Goal: Task Accomplishment & Management: Complete application form

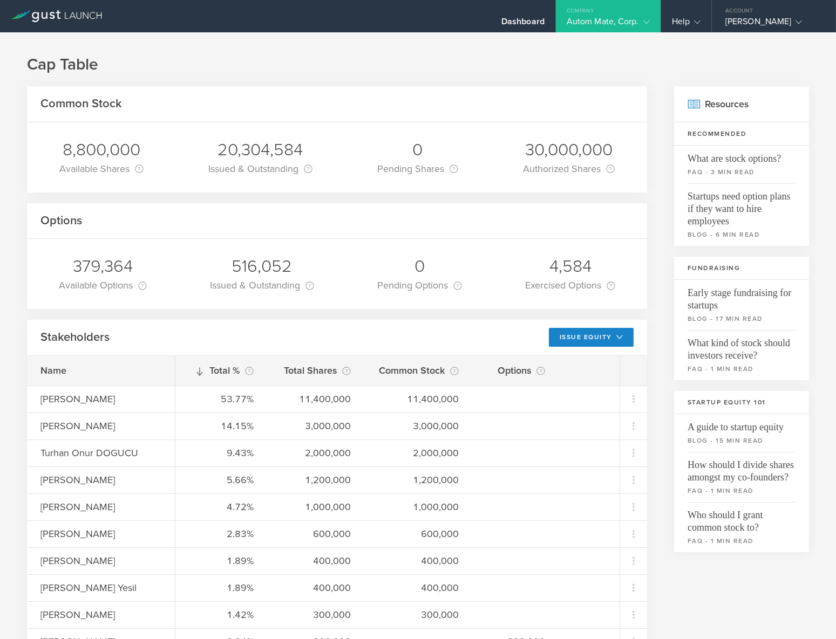
click at [609, 13] on div "Company" at bounding box center [608, 8] width 105 height 16
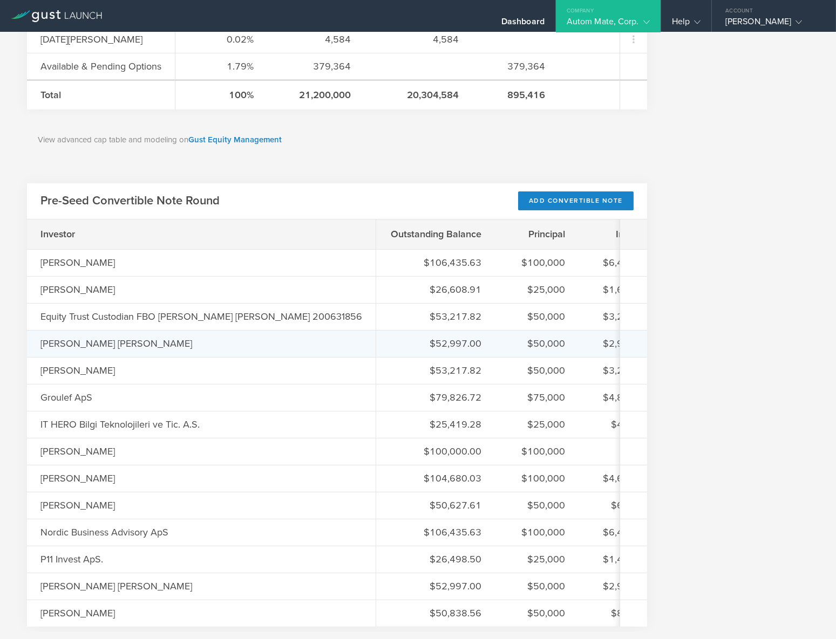
scroll to position [841, 0]
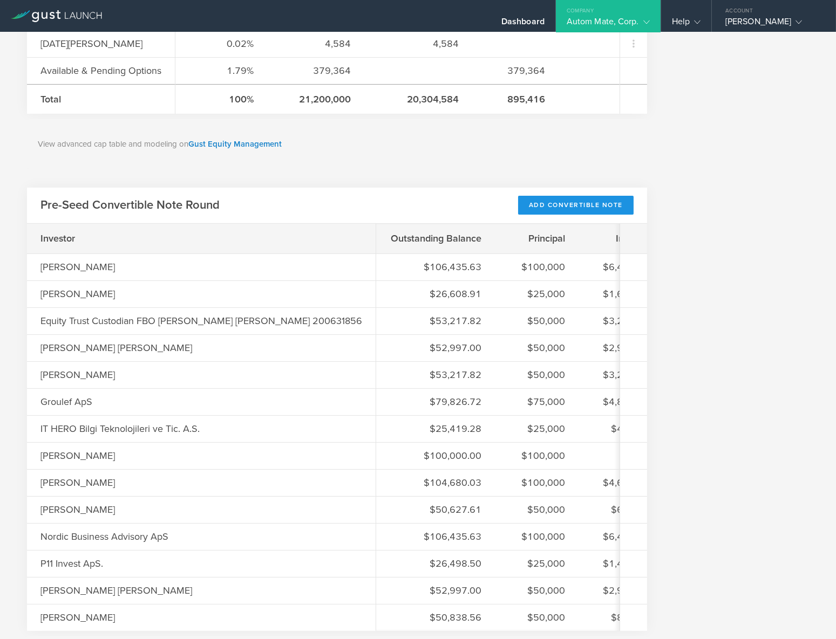
click at [538, 203] on div "Add Convertible Note" at bounding box center [575, 205] width 115 height 19
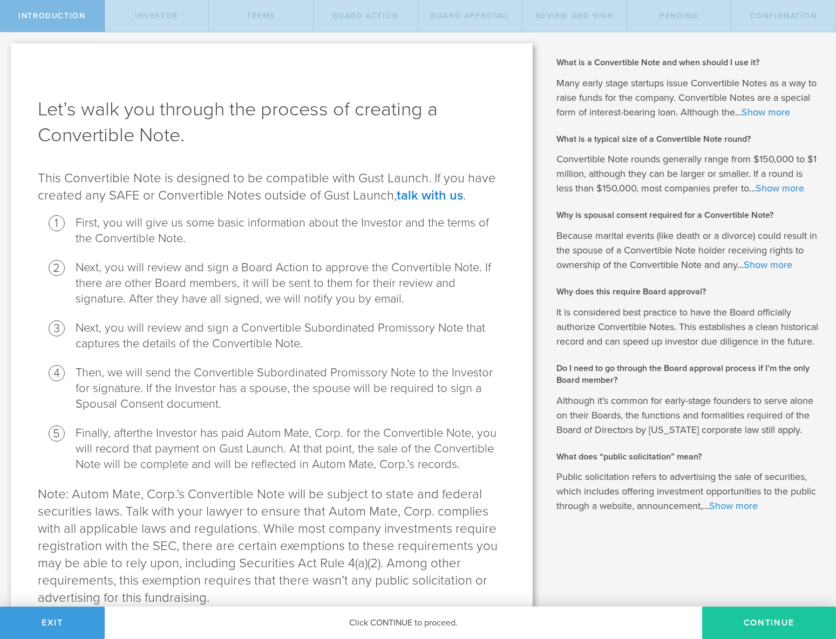
click at [738, 625] on button "Continue" at bounding box center [769, 623] width 134 height 32
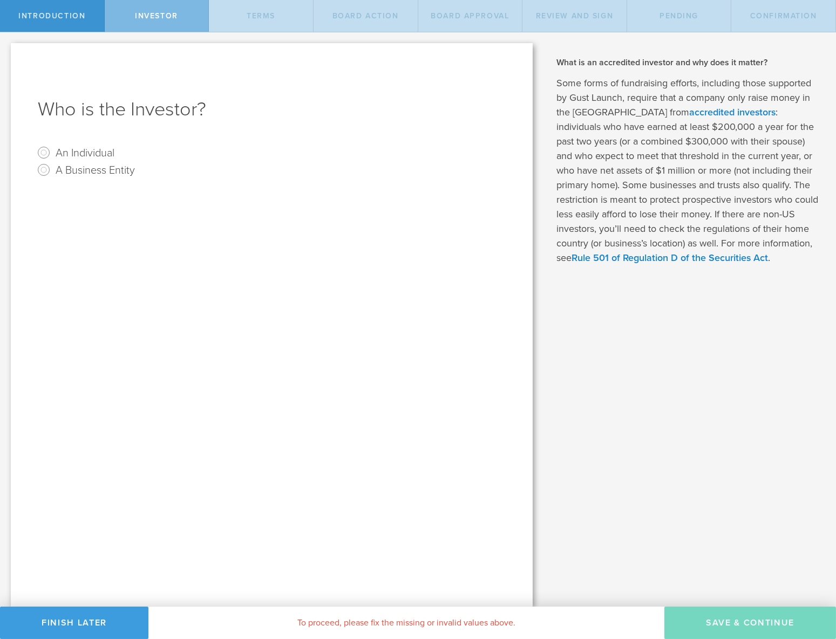
click at [85, 156] on label "An Individual" at bounding box center [85, 153] width 59 height 16
click at [52, 156] on input "An Individual" at bounding box center [43, 152] width 17 height 17
radio input "true"
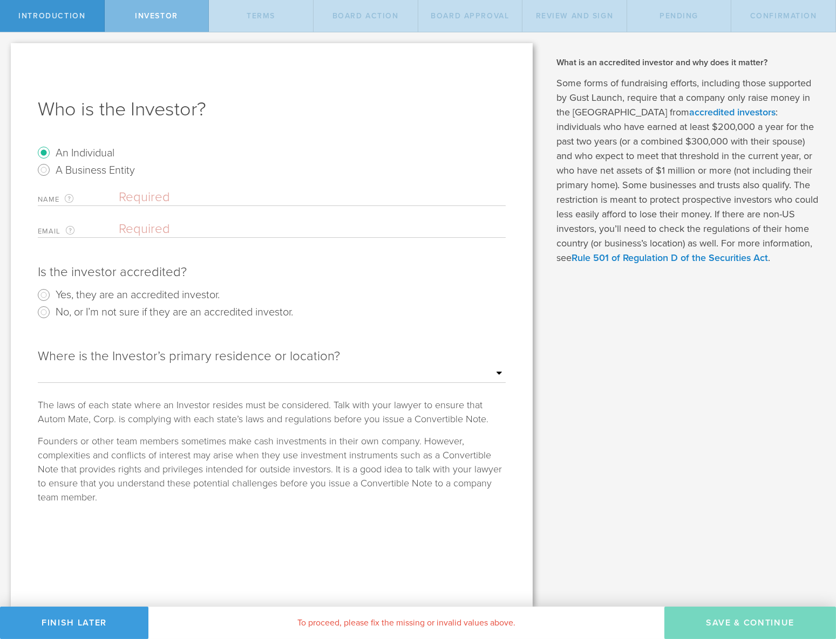
click at [149, 190] on input "text" at bounding box center [312, 197] width 387 height 16
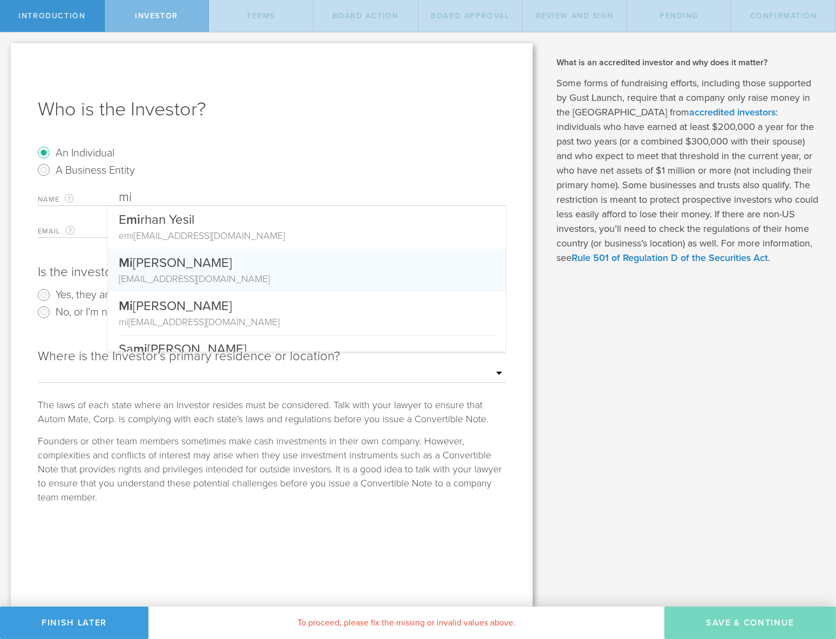
click at [210, 265] on div "Mi chael Randall" at bounding box center [307, 260] width 376 height 23
type input "[PERSON_NAME]"
type input "[EMAIL_ADDRESS][DOMAIN_NAME]"
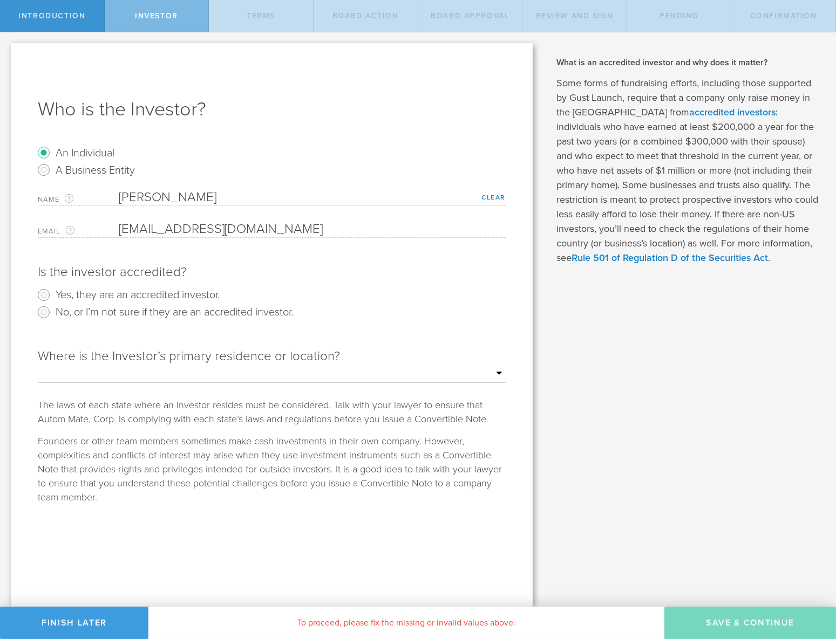
click at [102, 297] on label "Yes, they are an accredited investor." at bounding box center [138, 294] width 164 height 16
click at [52, 297] on input "Yes, they are an accredited investor." at bounding box center [43, 294] width 17 height 17
radio input "true"
click at [210, 372] on select "Outside of the US Alabama Alaska Arizona Arkansas California Colorado Connectic…" at bounding box center [272, 374] width 468 height 16
select select "string:OUTSIDE"
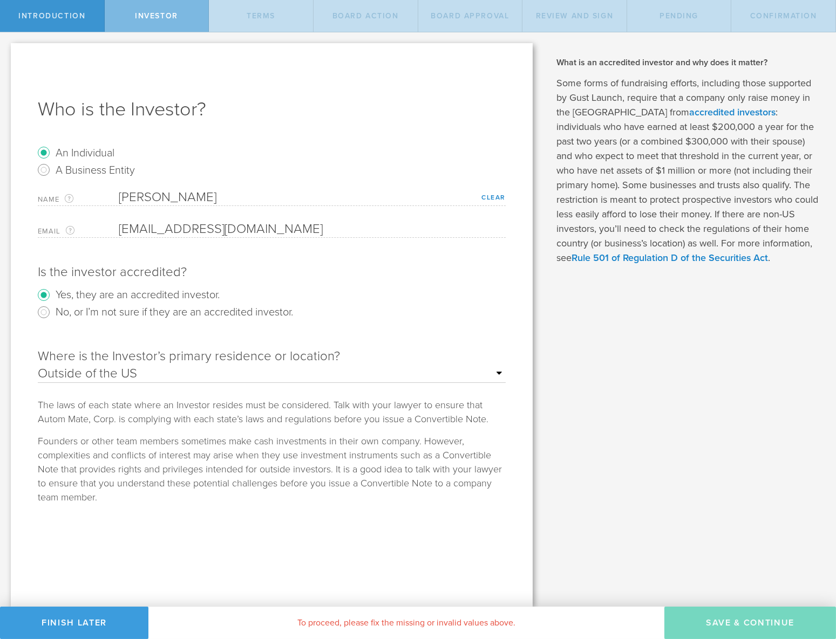
click at [38, 366] on select "Outside of the US Alabama Alaska Arizona Arkansas California Colorado Connectic…" at bounding box center [272, 374] width 468 height 16
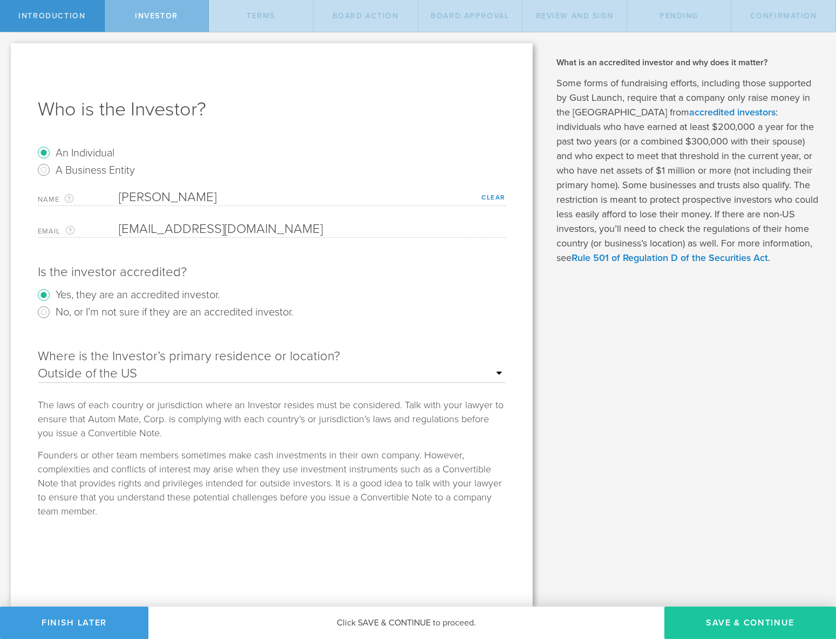
click at [723, 620] on button "Save & Continue" at bounding box center [750, 623] width 172 height 32
type input "8,250,000"
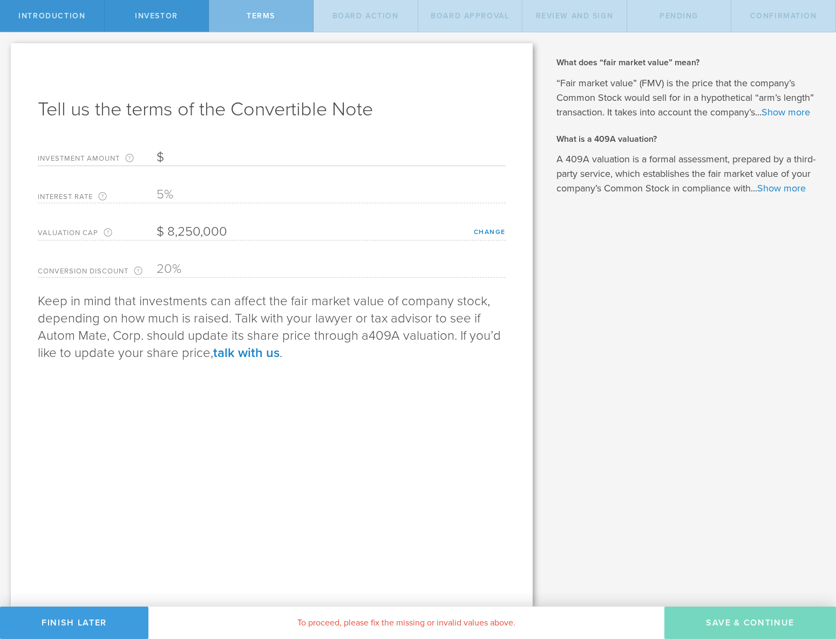
click at [220, 158] on input "Investment Amount The amount (in USD) that this investor is paying for the Conv…" at bounding box center [330, 157] width 349 height 16
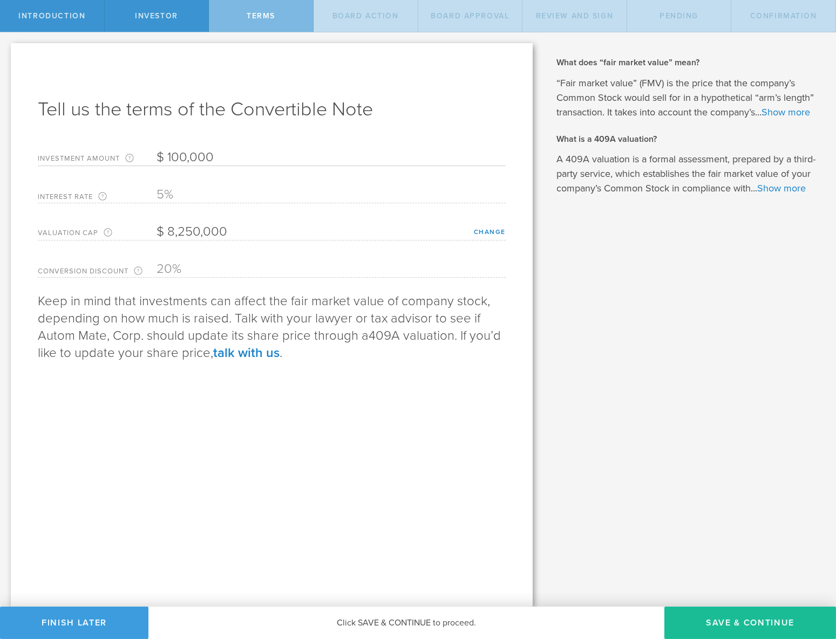
type input "100,000"
click at [384, 467] on div "Tell us the terms of the Convertible Note Investment Amount The amount (in USD)…" at bounding box center [272, 325] width 522 height 564
click at [762, 625] on button "Save & Continue" at bounding box center [750, 623] width 172 height 32
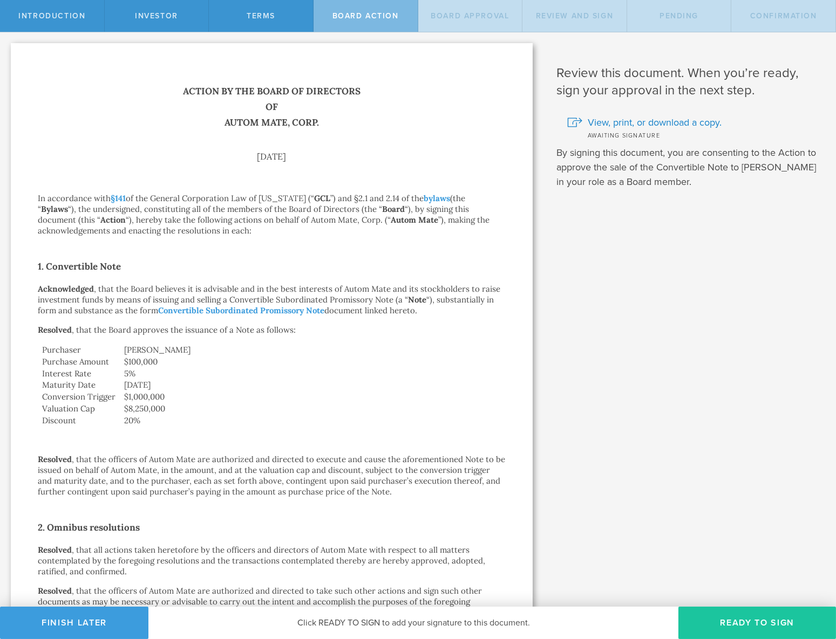
click at [750, 620] on button "Ready to Sign" at bounding box center [757, 623] width 158 height 32
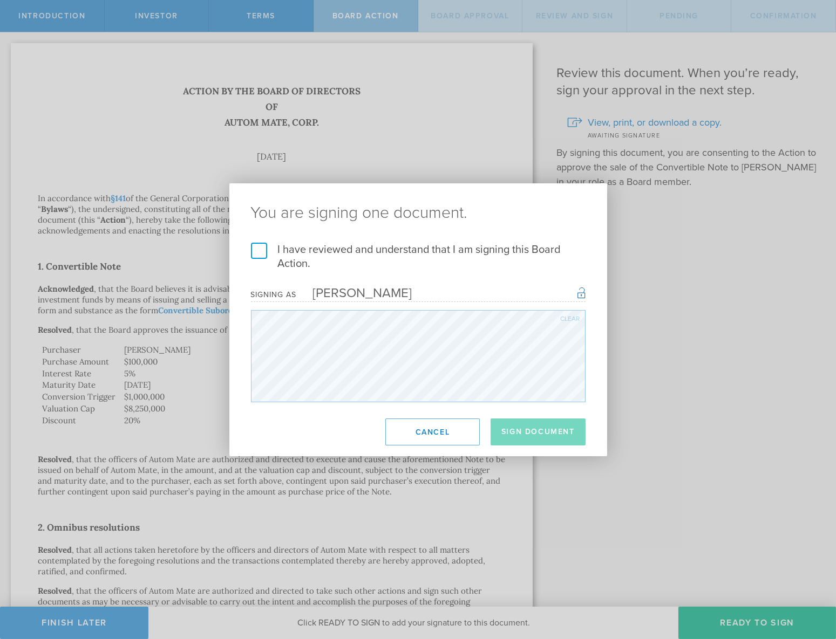
click at [349, 252] on label "I have reviewed and understand that I am signing this Board Action." at bounding box center [418, 257] width 335 height 28
click at [0, 0] on input "I have reviewed and understand that I am signing this Board Action." at bounding box center [0, 0] width 0 height 0
click at [527, 426] on button "Sign Document" at bounding box center [537, 432] width 95 height 27
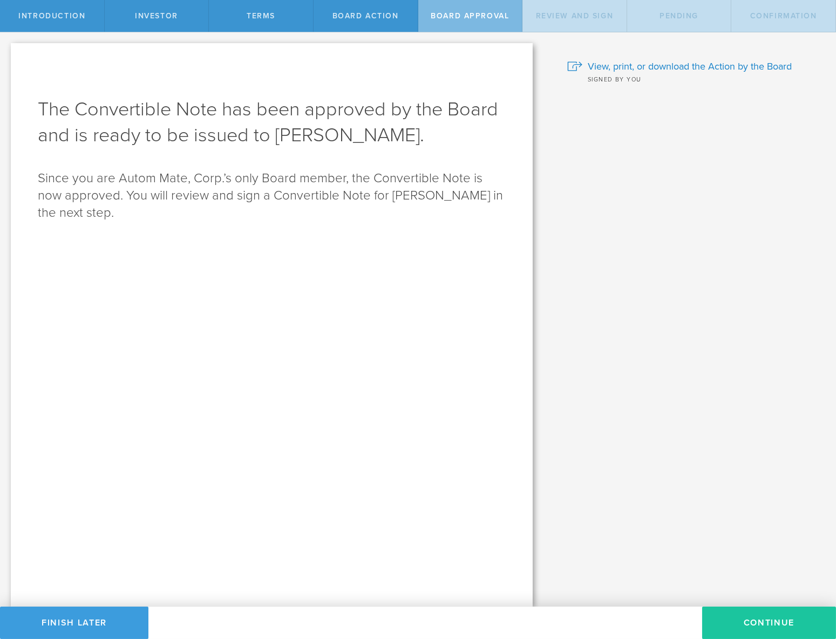
click at [758, 623] on button "Continue" at bounding box center [769, 623] width 134 height 32
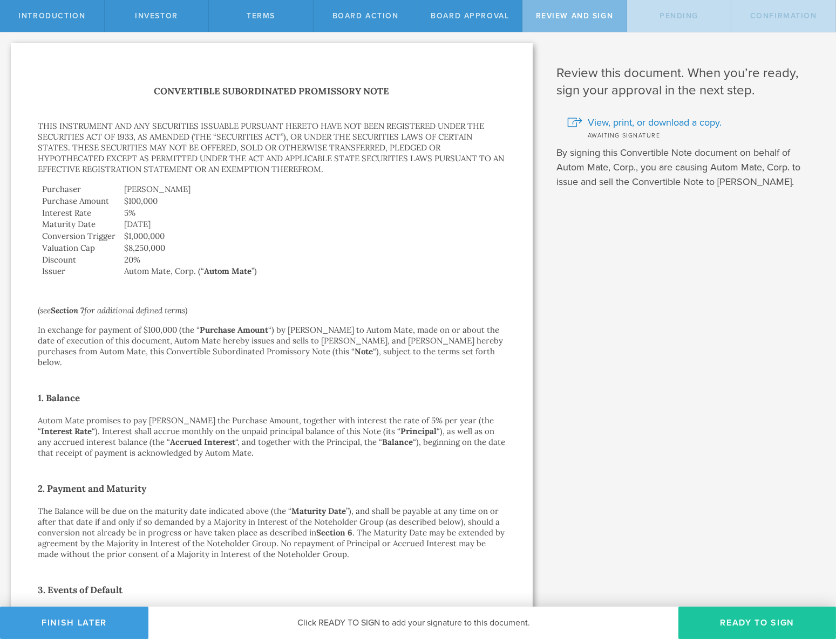
click at [757, 615] on button "Ready to Sign" at bounding box center [757, 623] width 158 height 32
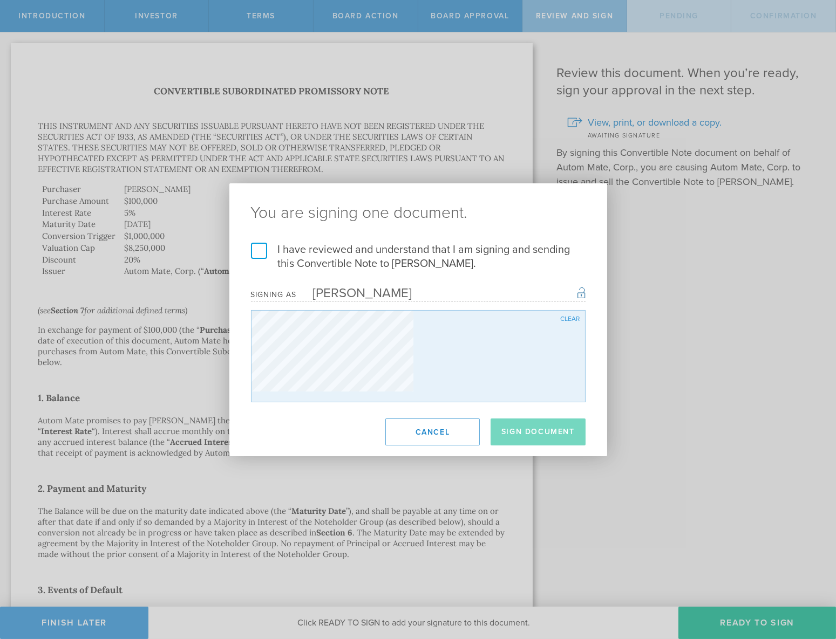
click at [361, 248] on label "I have reviewed and understand that I am signing and sending this Convertible N…" at bounding box center [418, 257] width 335 height 28
click at [0, 0] on input "I have reviewed and understand that I am signing and sending this Convertible N…" at bounding box center [0, 0] width 0 height 0
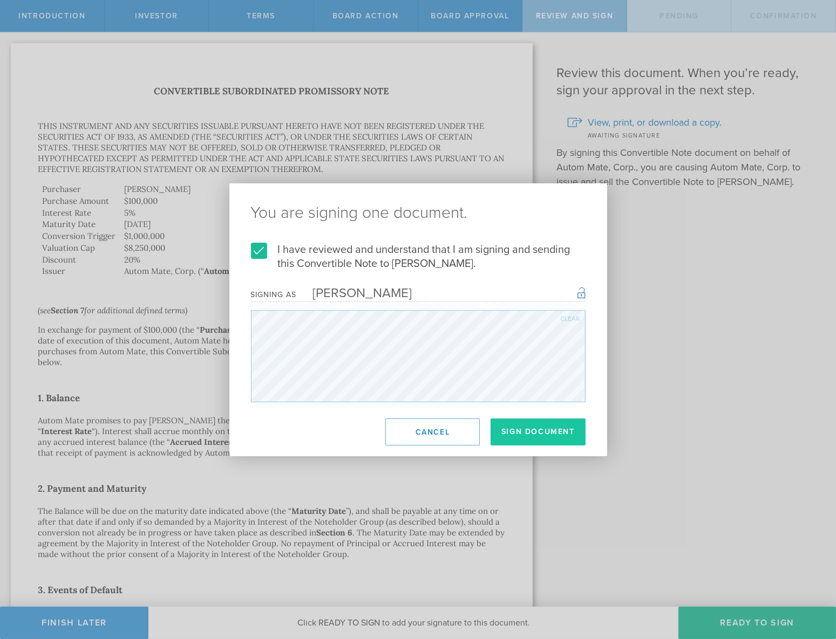
click at [514, 431] on button "Sign Document" at bounding box center [537, 432] width 95 height 27
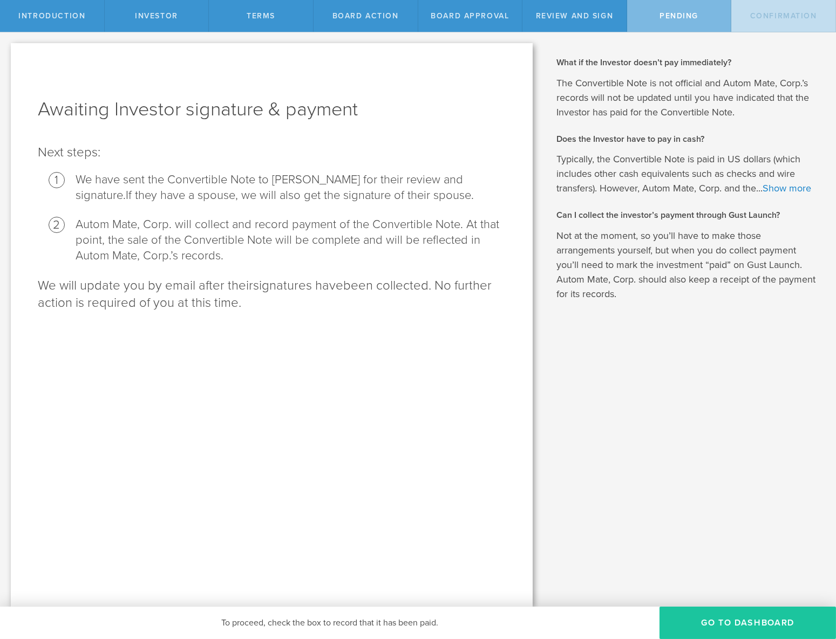
click at [705, 612] on button "Go To Dashboard" at bounding box center [747, 623] width 176 height 32
